Goal: Find specific page/section: Find specific page/section

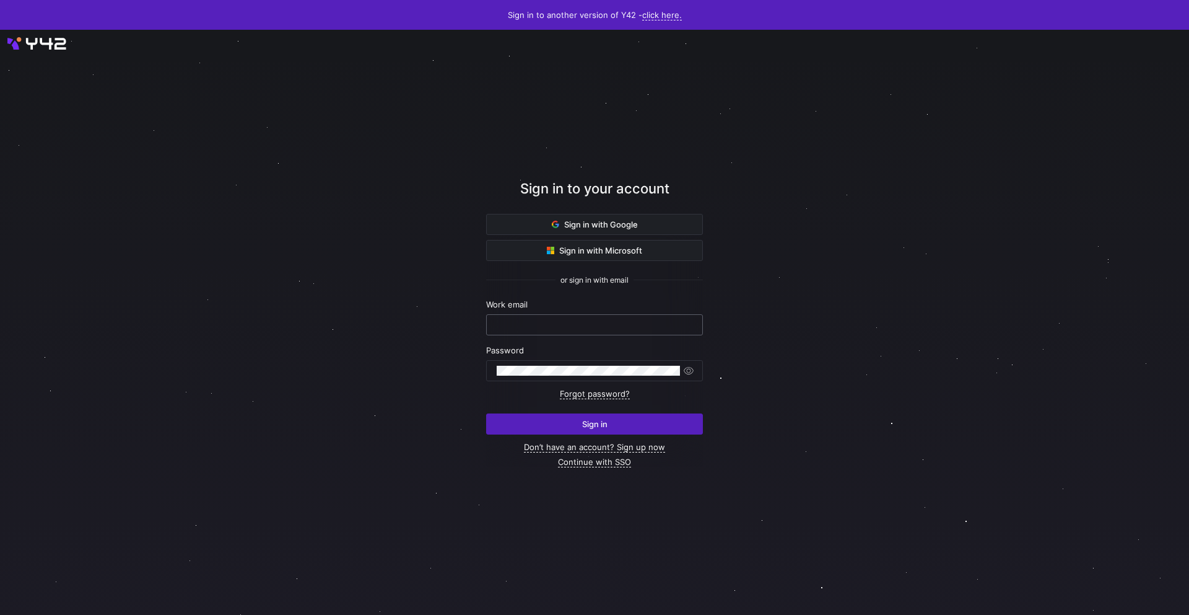
click at [590, 327] on input "text" at bounding box center [595, 325] width 196 height 10
click at [0, 614] on com-1password-button at bounding box center [0, 615] width 0 height 0
click at [646, 326] on input "text" at bounding box center [595, 325] width 196 height 10
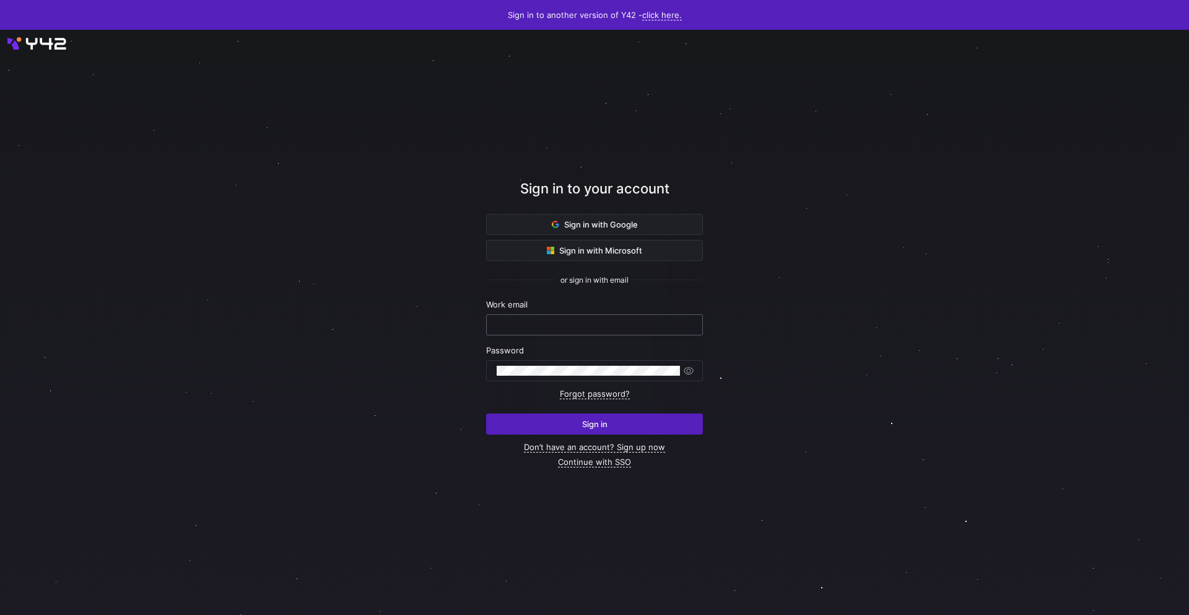
paste input "[PERSON_NAME][EMAIL_ADDRESS][DOMAIN_NAME]"
type input "[PERSON_NAME][EMAIL_ADDRESS][DOMAIN_NAME]"
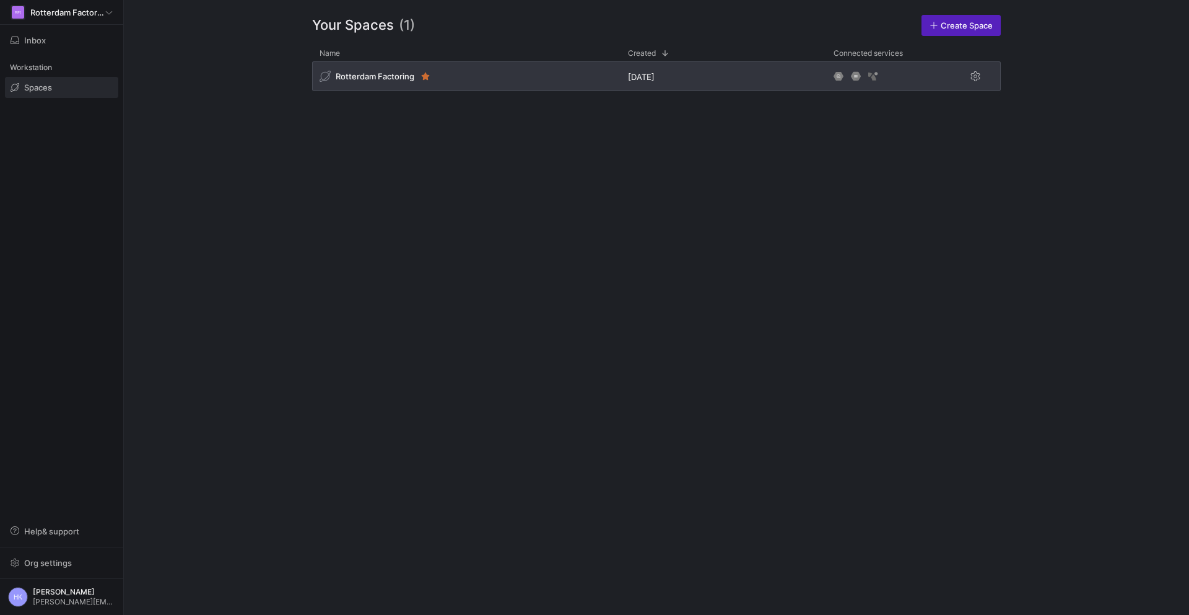
click at [377, 91] on div "Rotterdam Factoring 12 months ago" at bounding box center [656, 78] width 689 height 35
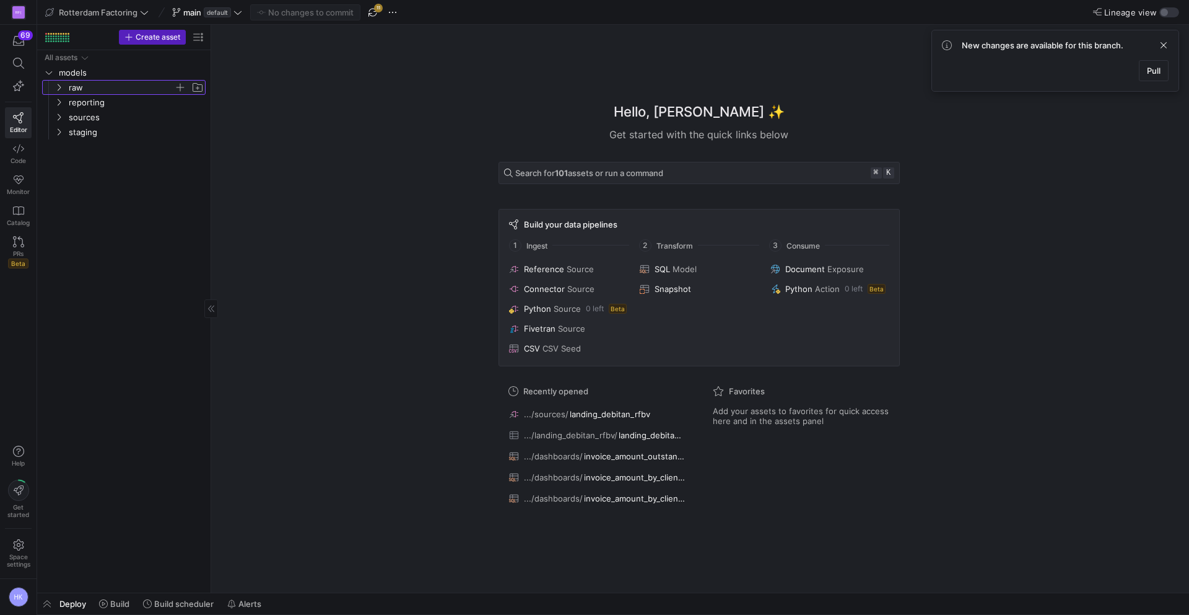
click at [56, 88] on icon "Press SPACE to select this row." at bounding box center [59, 87] width 9 height 7
click at [60, 195] on icon "Press SPACE to select this row." at bounding box center [59, 191] width 9 height 7
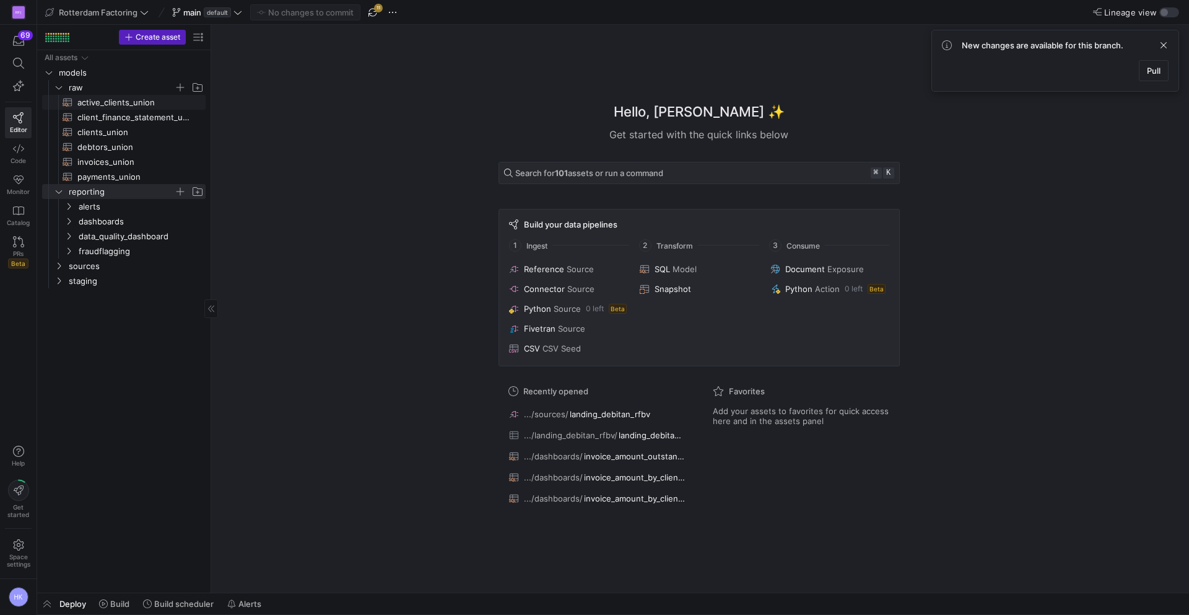
click at [123, 102] on span "active_clients_union​​​​​​​​​​" at bounding box center [134, 102] width 114 height 14
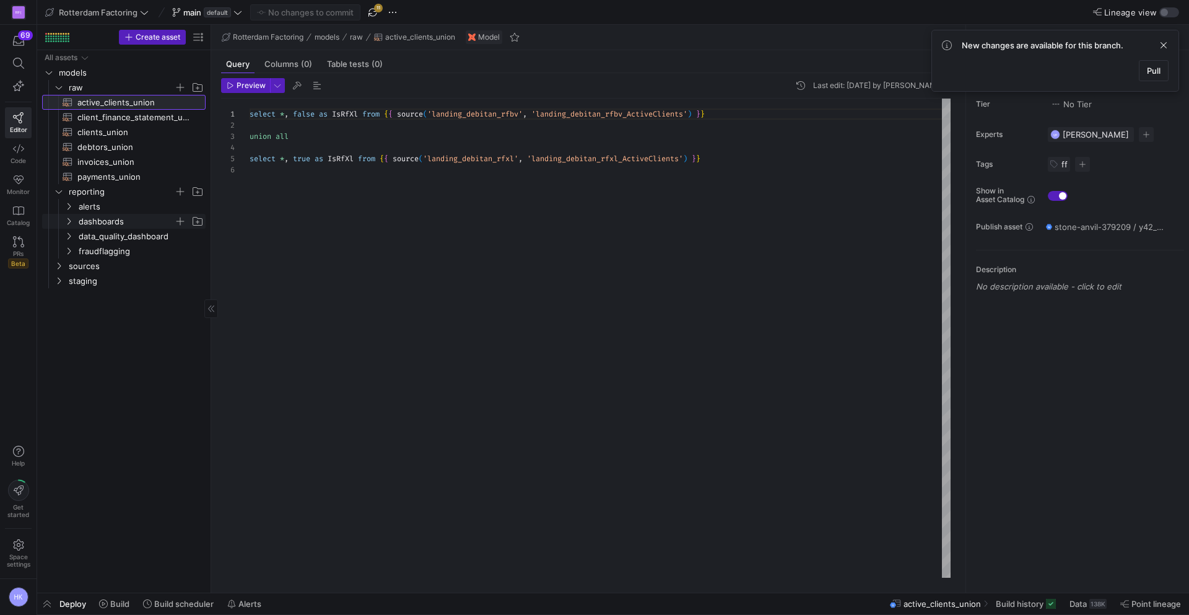
scroll to position [56, 0]
